Goal: Register for event/course

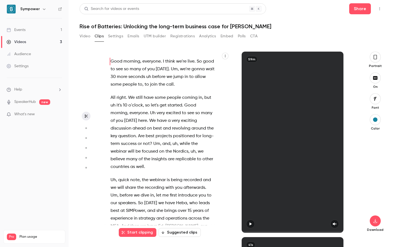
click at [30, 29] on link "Events 1" at bounding box center [34, 30] width 69 height 12
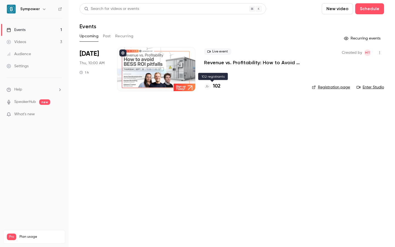
click at [213, 84] on h4 "102" at bounding box center [217, 86] width 8 height 7
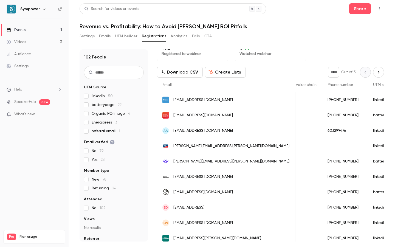
scroll to position [6, 0]
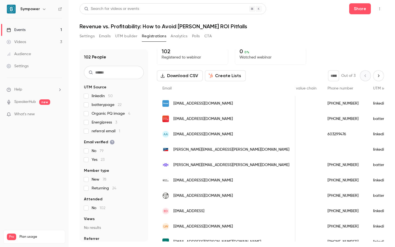
click at [23, 33] on link "Events 1" at bounding box center [34, 30] width 69 height 12
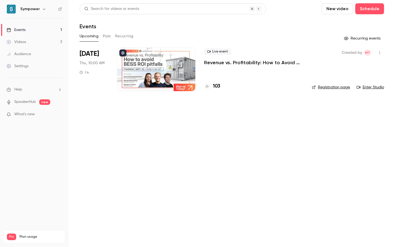
click at [215, 87] on h4 "103" at bounding box center [216, 86] width 7 height 7
